Goal: Task Accomplishment & Management: Use online tool/utility

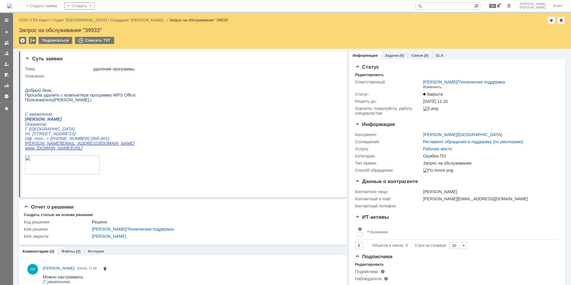
click at [12, 8] on img at bounding box center [9, 6] width 5 height 5
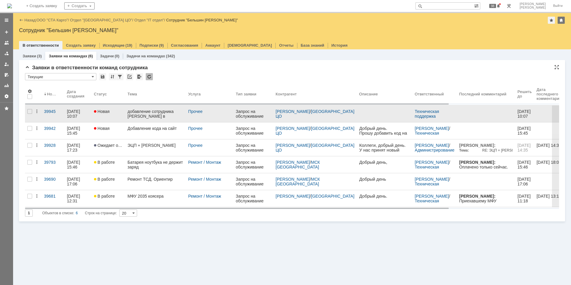
click at [146, 112] on div "добавление сотрудника Лынник Елена в рассылки" at bounding box center [156, 114] width 56 height 10
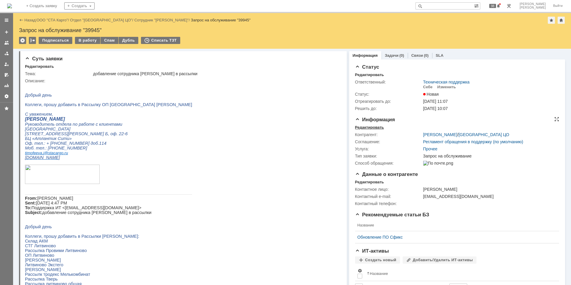
click at [365, 125] on div "Редактировать" at bounding box center [369, 127] width 29 height 5
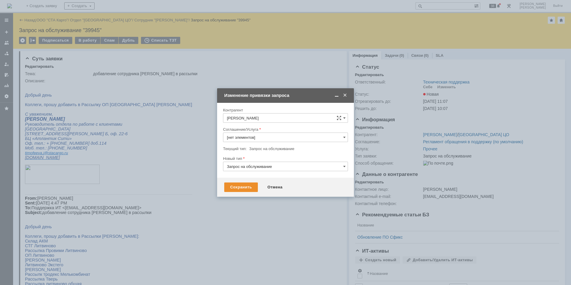
type input "Прочее"
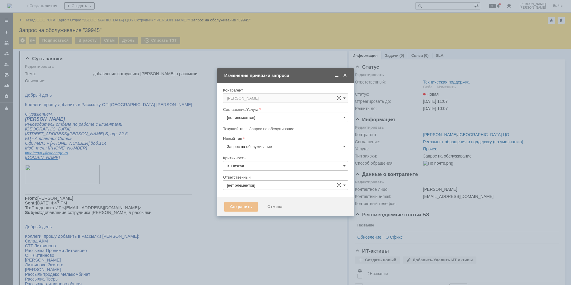
type input "[не указано]"
type input "Техническая поддержка"
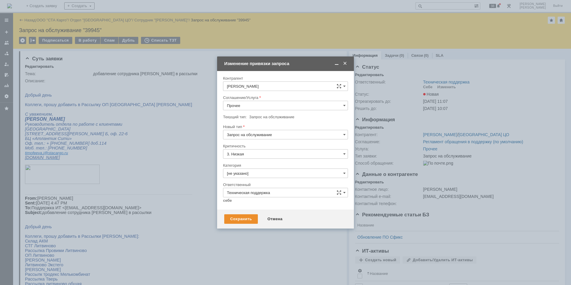
click at [273, 106] on input "Прочее" at bounding box center [285, 106] width 125 height 10
click at [258, 180] on div "Электронная почта" at bounding box center [285, 178] width 124 height 10
type input "Электронная почта"
click at [256, 173] on input "[не указано]" at bounding box center [285, 174] width 125 height 10
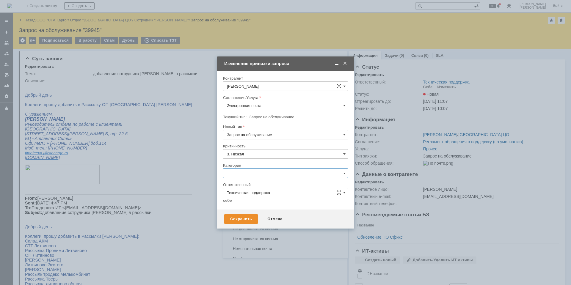
scroll to position [395, 0]
click at [264, 206] on span "Группы Рассылки" at bounding box center [285, 206] width 117 height 5
type input "Группы Рассылки"
click at [229, 202] on link "себе" at bounding box center [227, 200] width 9 height 5
type input "[PERSON_NAME]"
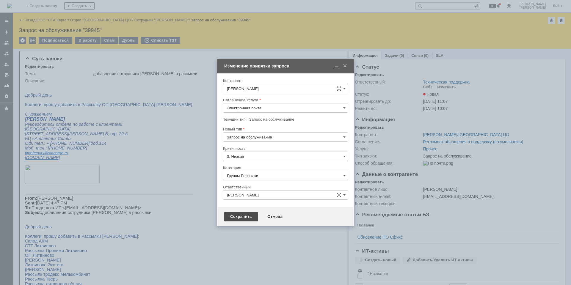
click at [233, 220] on div "Сохранить" at bounding box center [241, 217] width 34 height 10
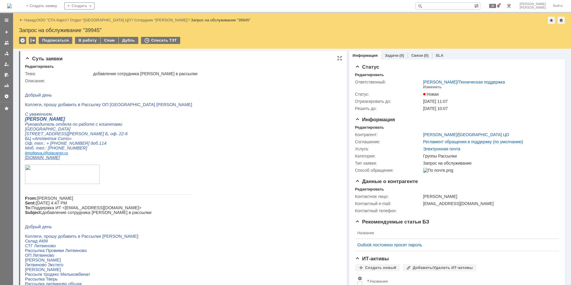
scroll to position [0, 0]
click at [88, 38] on div "В работу" at bounding box center [87, 40] width 25 height 7
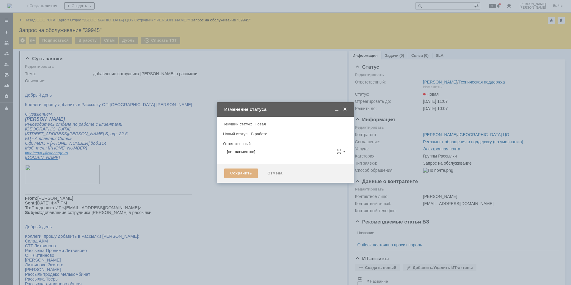
type input "[PERSON_NAME]"
click at [232, 174] on div "Сохранить" at bounding box center [241, 174] width 34 height 10
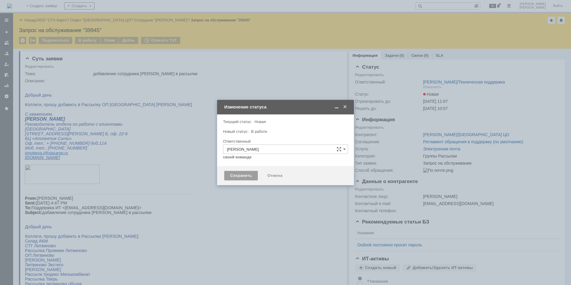
type input "Группы Рассылки"
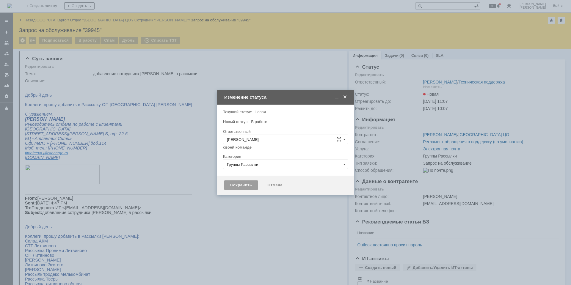
click at [241, 189] on div "Сохранить" at bounding box center [241, 186] width 34 height 10
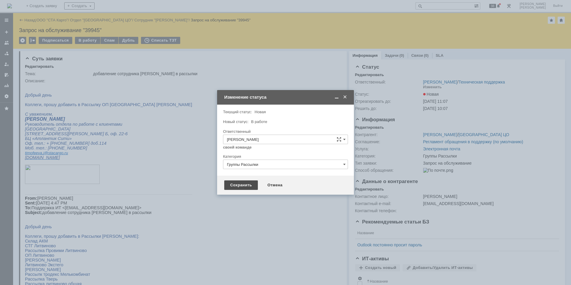
click at [240, 186] on div "Сохранить" at bounding box center [241, 186] width 34 height 10
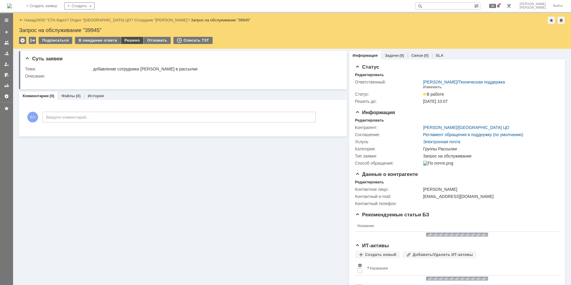
click at [121, 41] on div "Решено" at bounding box center [132, 40] width 23 height 7
click at [131, 38] on div "Решено" at bounding box center [132, 40] width 23 height 7
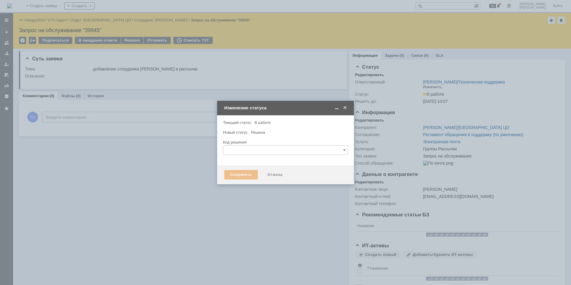
click at [240, 152] on input "text" at bounding box center [285, 151] width 125 height 10
click at [240, 149] on input "text" at bounding box center [285, 151] width 125 height 10
click at [245, 136] on div at bounding box center [285, 138] width 125 height 4
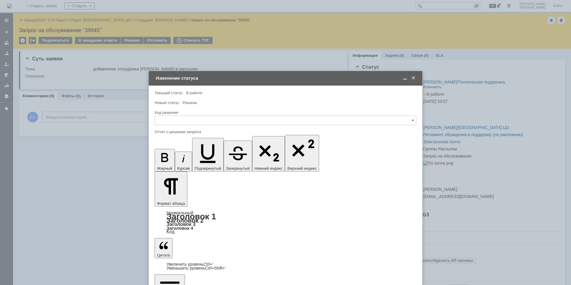
click at [221, 122] on input "text" at bounding box center [286, 121] width 262 height 10
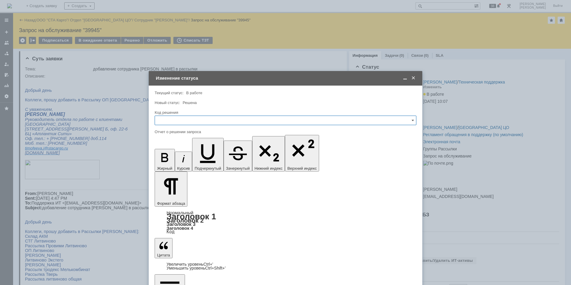
click at [193, 199] on span "Решено" at bounding box center [286, 200] width 254 height 5
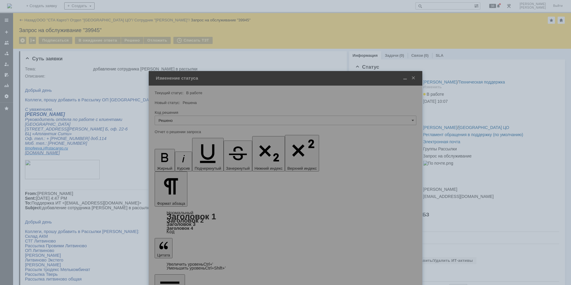
type input "Решено"
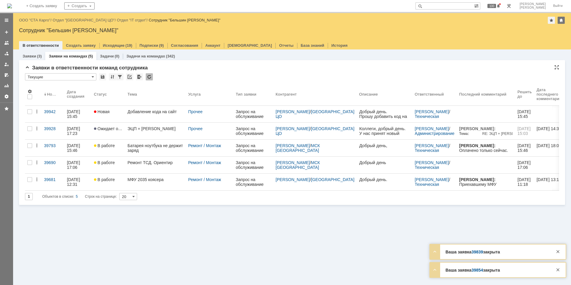
click at [151, 76] on div at bounding box center [149, 76] width 7 height 7
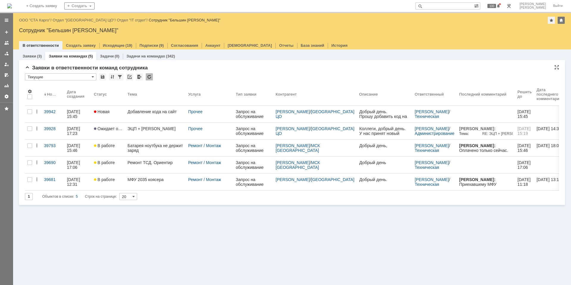
drag, startPoint x: 259, startPoint y: 252, endPoint x: 250, endPoint y: 241, distance: 14.4
click at [259, 252] on div "Заявки (3) Заявки на командах (5) Задачи (0) Задачи на командах (342) Заявки в …" at bounding box center [292, 166] width 558 height 235
click at [148, 75] on div at bounding box center [149, 76] width 7 height 7
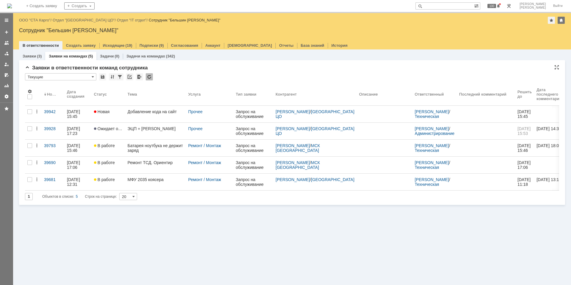
click at [150, 76] on div at bounding box center [149, 76] width 7 height 7
